Goal: Information Seeking & Learning: Find specific fact

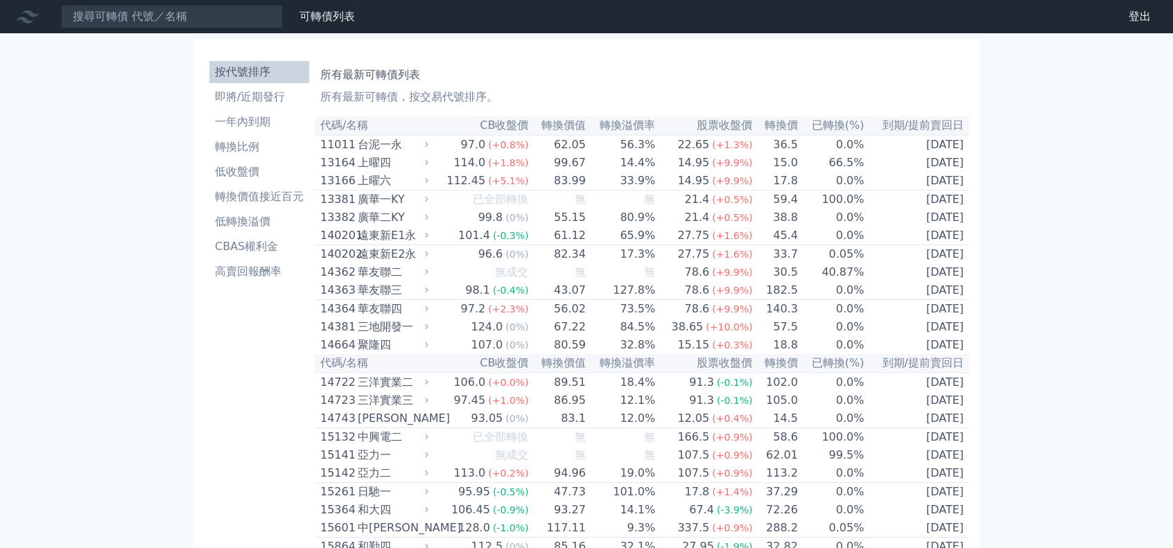
click at [150, 24] on input at bounding box center [172, 17] width 222 height 24
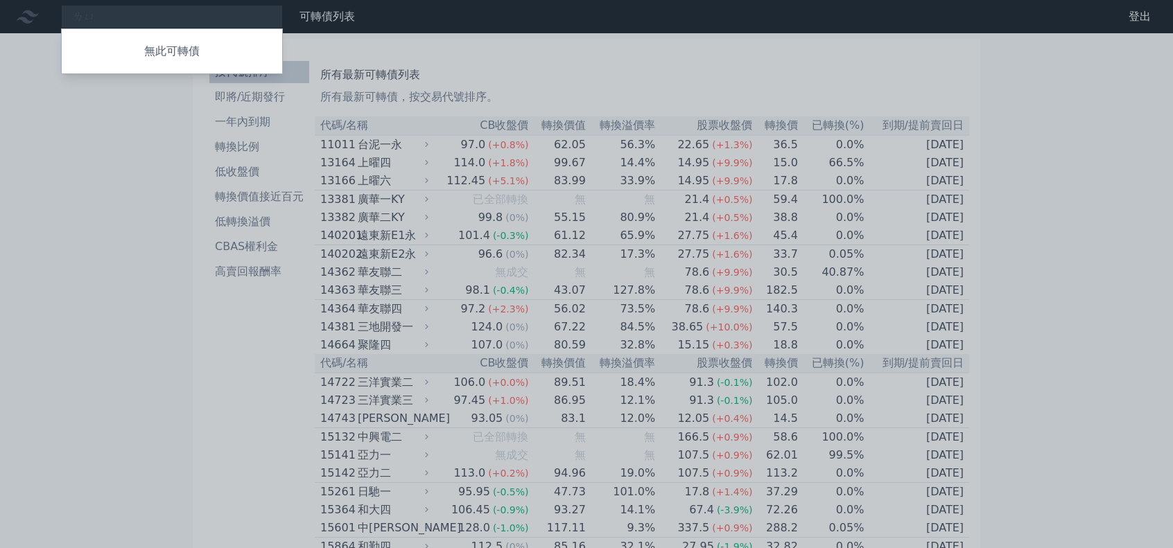
type input "ㄌ"
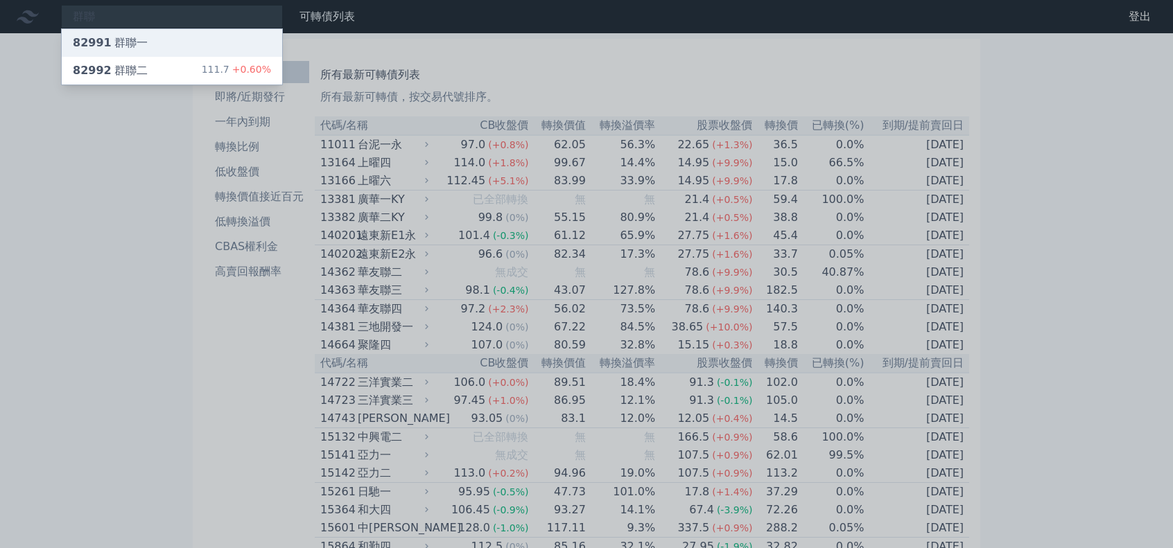
type input "群聯"
click at [146, 41] on div "82991 群聯一" at bounding box center [172, 43] width 220 height 28
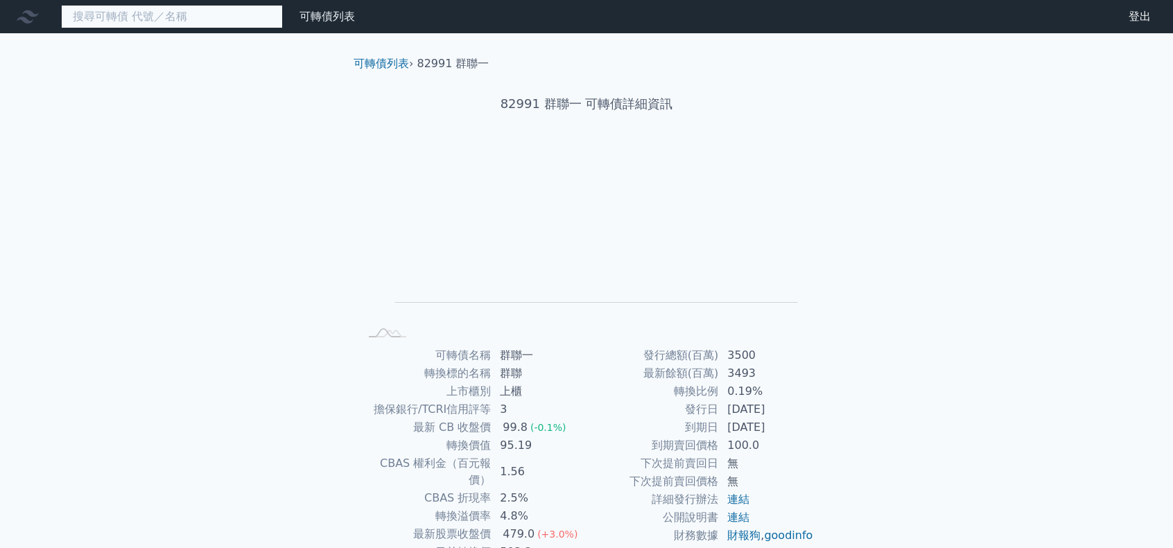
click at [146, 26] on input at bounding box center [172, 17] width 222 height 24
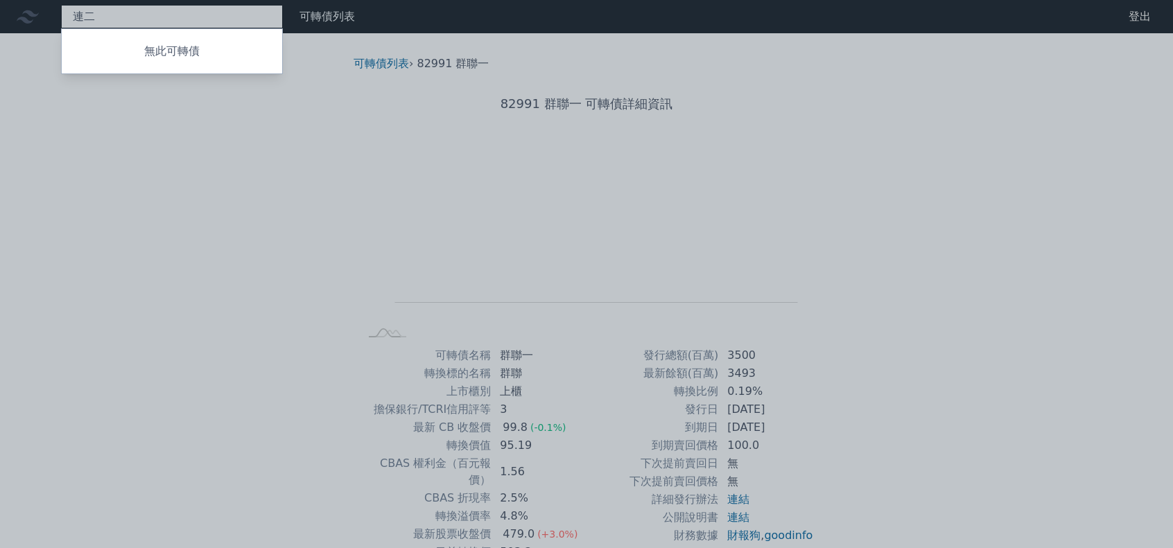
type input "連"
type input "ㄓ"
type input "群聯"
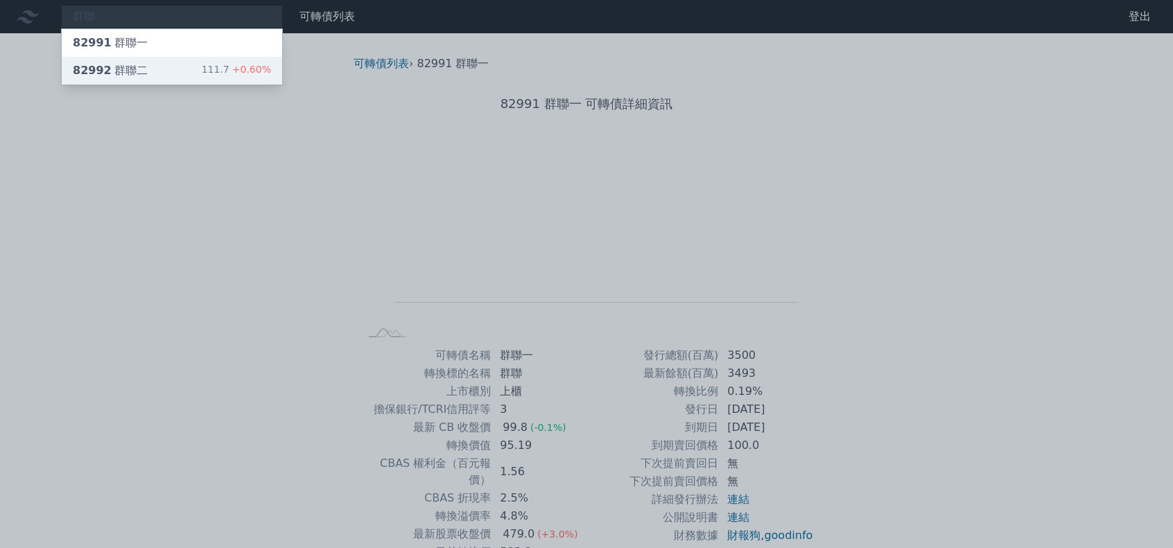
click at [193, 71] on div "82992 群聯二 111.7 +0.60%" at bounding box center [172, 71] width 220 height 28
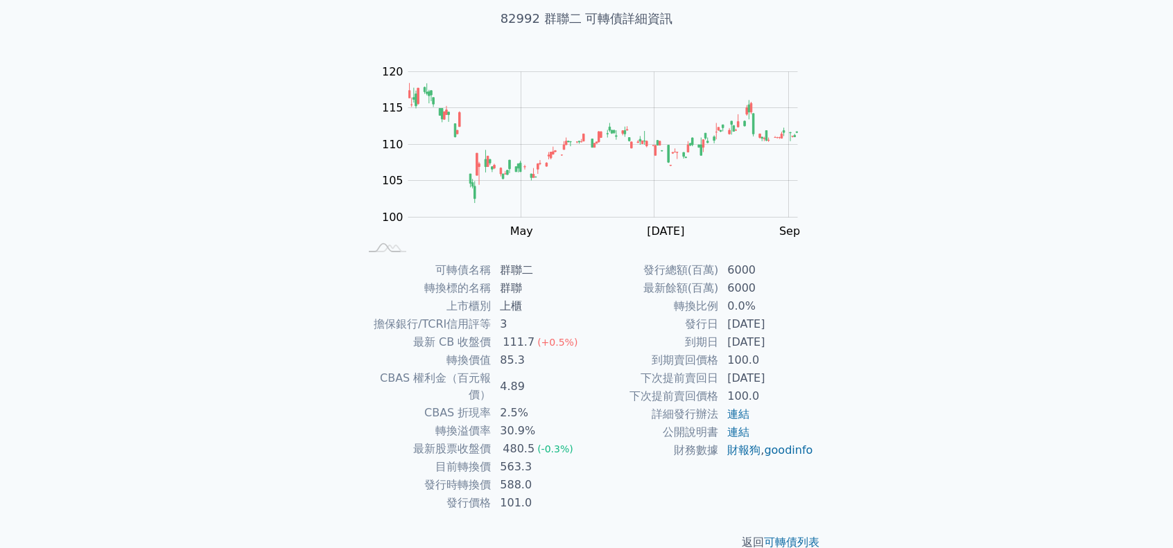
scroll to position [93, 0]
